Goal: Transaction & Acquisition: Register for event/course

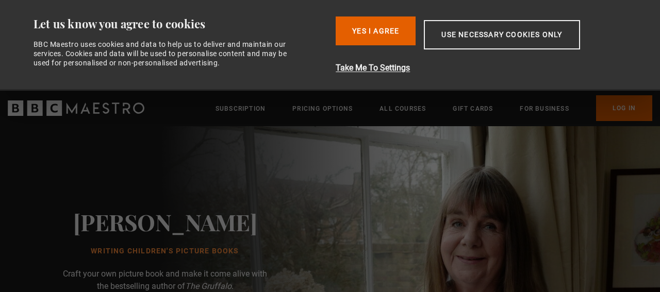
click at [469, 15] on div "Consent Details [#IABV2SETTINGS#] About Let us know you agree to cookies BBC Ma…" at bounding box center [330, 45] width 650 height 91
click at [472, 34] on button "Use necessary cookies only" at bounding box center [502, 34] width 156 height 29
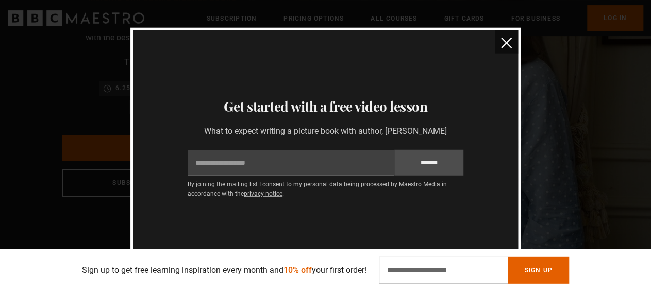
scroll to position [169, 0]
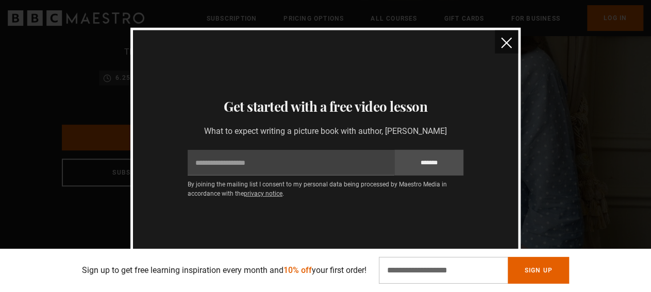
click at [514, 44] on button "close" at bounding box center [506, 41] width 23 height 23
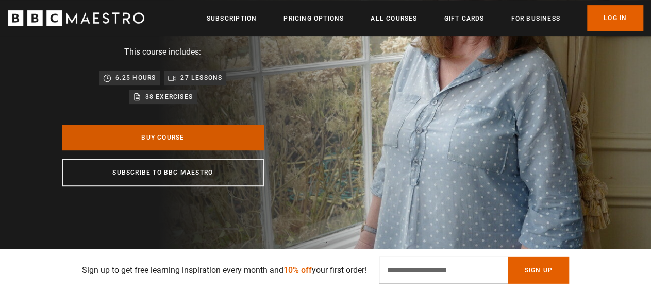
click at [229, 139] on link "Buy Course" at bounding box center [163, 138] width 202 height 26
